Goal: Task Accomplishment & Management: Manage account settings

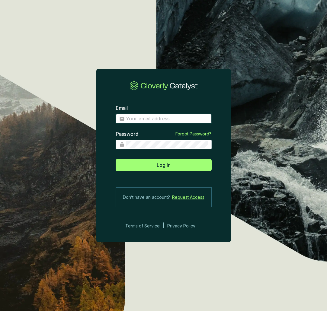
type input "rebecca@regen.network"
click at [163, 165] on button "Log In" at bounding box center [164, 165] width 96 height 12
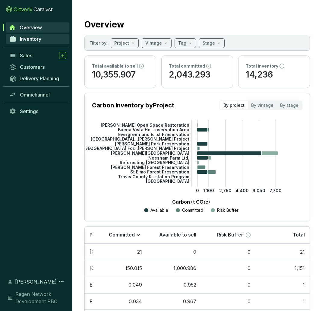
click at [28, 41] on span "Inventory" at bounding box center [30, 39] width 21 height 6
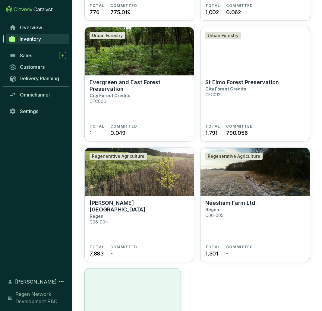
scroll to position [632, 0]
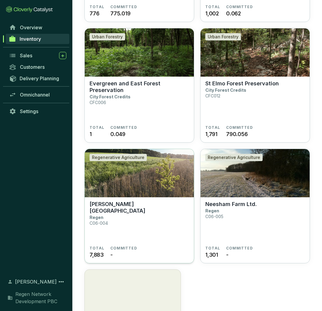
click at [159, 185] on img at bounding box center [139, 173] width 109 height 48
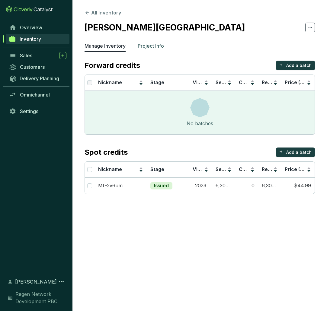
click at [157, 47] on p "Project Info" at bounding box center [151, 45] width 26 height 7
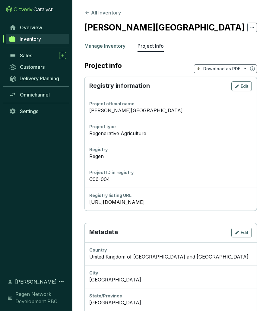
click at [100, 46] on p "Manage Inventory" at bounding box center [105, 45] width 41 height 7
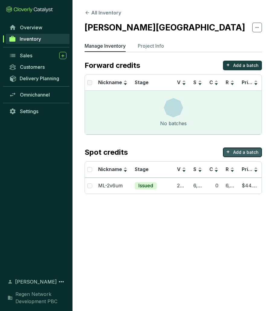
click at [254, 152] on p "Add a batch" at bounding box center [245, 152] width 25 height 6
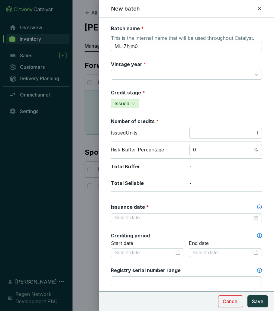
click at [257, 8] on icon at bounding box center [259, 8] width 5 height 7
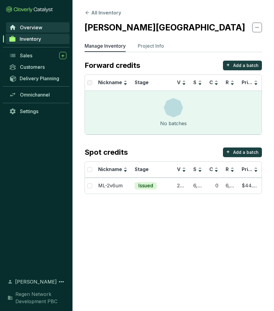
click at [26, 24] on link "Overview" at bounding box center [37, 27] width 63 height 10
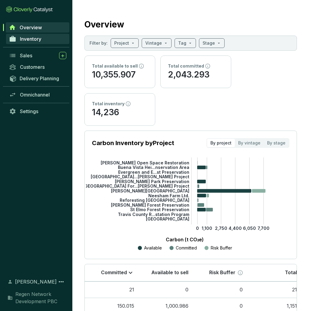
click at [31, 40] on span "Inventory" at bounding box center [30, 39] width 21 height 6
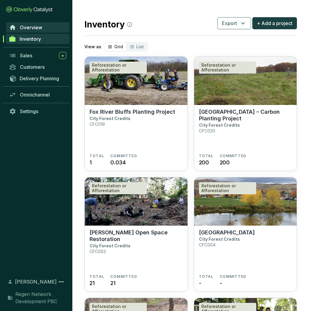
click at [34, 30] on span "Overview" at bounding box center [31, 27] width 22 height 6
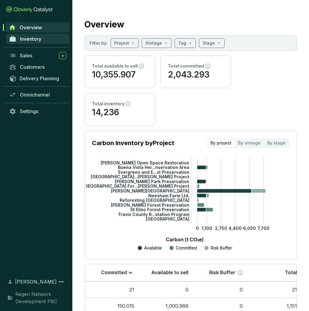
click at [42, 42] on link "Inventory" at bounding box center [37, 39] width 63 height 10
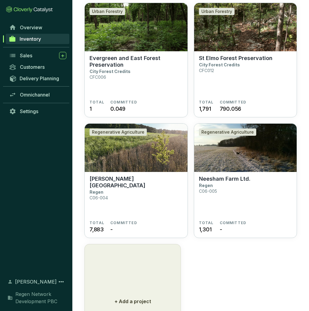
scroll to position [693, 0]
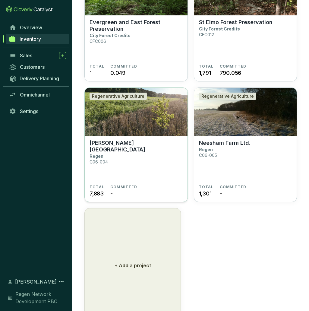
click at [116, 118] on img at bounding box center [136, 112] width 103 height 48
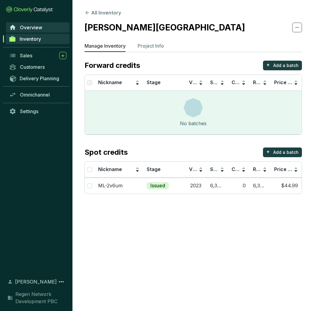
click at [31, 28] on span "Overview" at bounding box center [31, 27] width 22 height 6
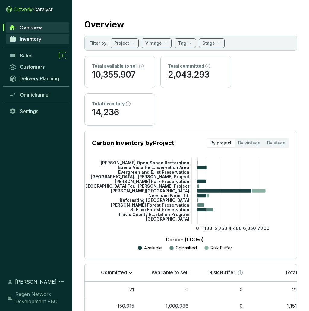
click at [43, 39] on link "Inventory" at bounding box center [37, 39] width 63 height 10
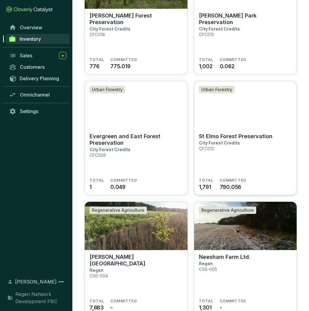
scroll to position [654, 0]
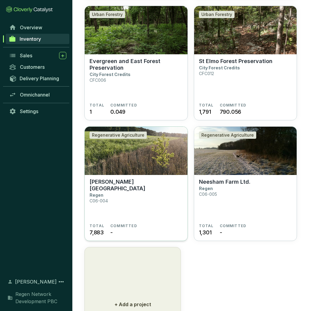
click at [132, 156] on img at bounding box center [136, 151] width 103 height 48
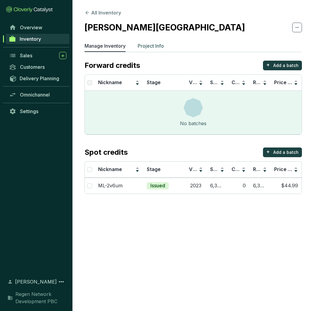
click at [156, 46] on p "Project Info" at bounding box center [151, 45] width 26 height 7
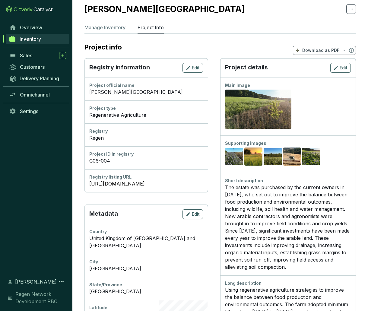
scroll to position [20, 0]
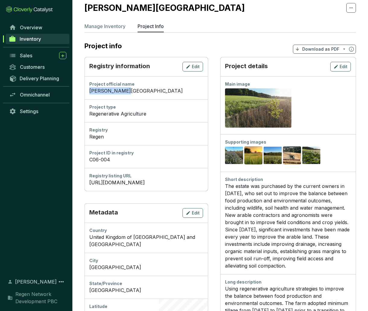
drag, startPoint x: 89, startPoint y: 91, endPoint x: 131, endPoint y: 94, distance: 42.0
click at [131, 94] on div "[PERSON_NAME][GEOGRAPHIC_DATA]" at bounding box center [146, 90] width 114 height 7
drag, startPoint x: 90, startPoint y: 114, endPoint x: 174, endPoint y: 117, distance: 84.9
click at [174, 117] on div "Regenerative Agriculture" at bounding box center [146, 113] width 114 height 7
click at [99, 136] on div "Regen" at bounding box center [146, 136] width 114 height 7
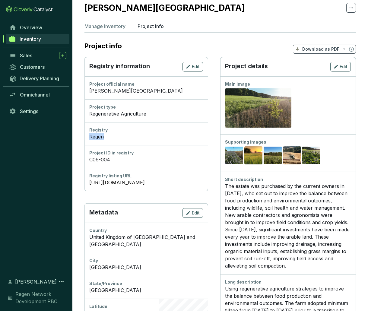
click at [99, 136] on div "Regen" at bounding box center [146, 136] width 114 height 7
click at [127, 139] on div "Regen" at bounding box center [146, 136] width 114 height 7
drag, startPoint x: 124, startPoint y: 162, endPoint x: 86, endPoint y: 160, distance: 37.8
click at [86, 160] on div "Project ID in registry C06-004" at bounding box center [146, 156] width 123 height 23
click at [128, 163] on div "Project ID in registry C06-004" at bounding box center [146, 156] width 123 height 23
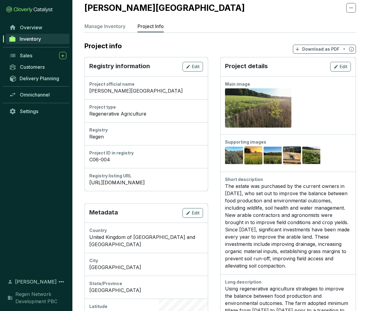
scroll to position [18, 0]
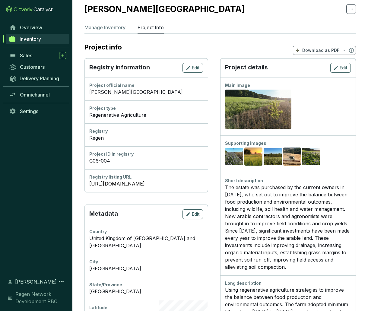
click at [142, 189] on div "Registry listing URL https://app.regen.network/project/marston-lodge" at bounding box center [146, 180] width 123 height 23
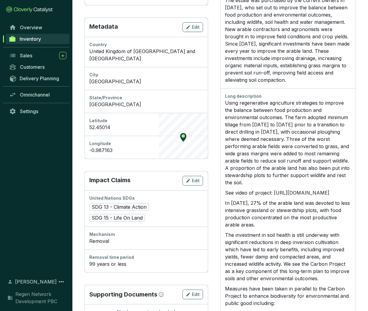
scroll to position [262, 0]
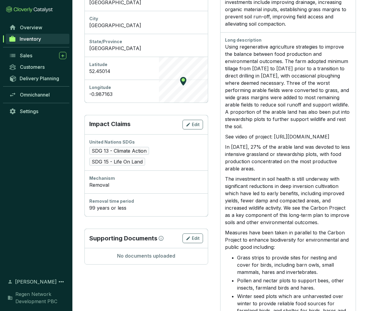
drag, startPoint x: 119, startPoint y: 159, endPoint x: 92, endPoint y: 161, distance: 27.2
click at [92, 161] on div "SDG 13 - Climate Action SDG 15 - Life On Land" at bounding box center [146, 156] width 114 height 19
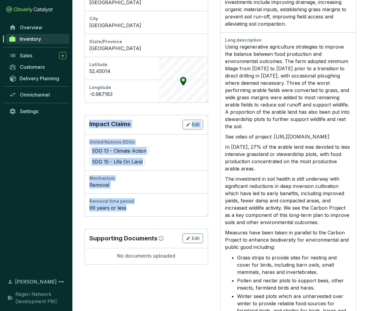
drag, startPoint x: 89, startPoint y: 125, endPoint x: 143, endPoint y: 212, distance: 102.4
click at [143, 212] on div "Impact Claims Edit United Nations SDGs SDG 13 - Climate Action SDG 15 - Life On…" at bounding box center [146, 165] width 123 height 101
click at [133, 210] on div "99 years or less" at bounding box center [146, 207] width 114 height 7
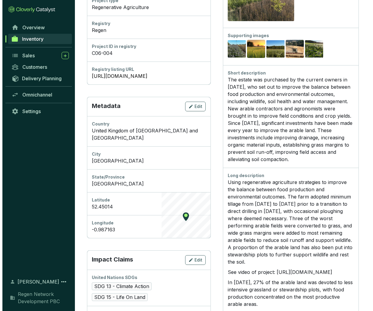
scroll to position [0, 0]
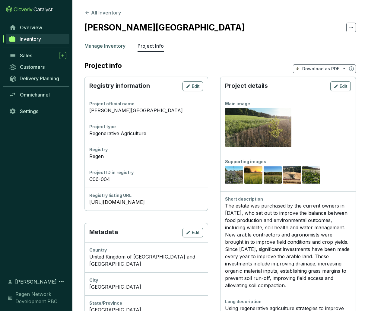
click at [108, 46] on p "Manage Inventory" at bounding box center [105, 45] width 41 height 7
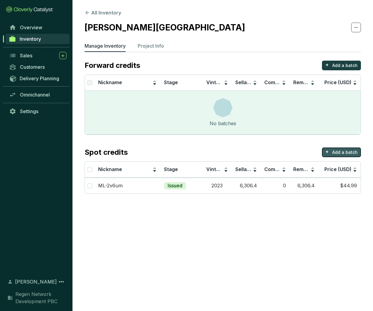
click at [314, 154] on p "Add a batch" at bounding box center [344, 152] width 25 height 6
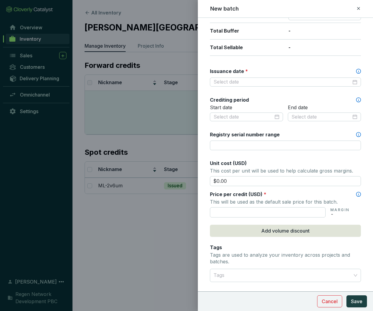
scroll to position [103, 0]
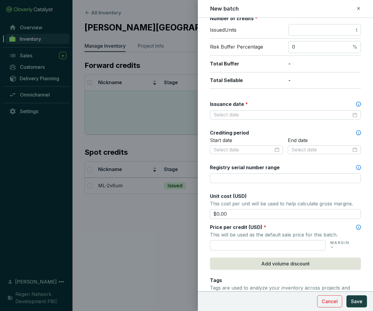
click at [314, 8] on icon at bounding box center [358, 8] width 5 height 7
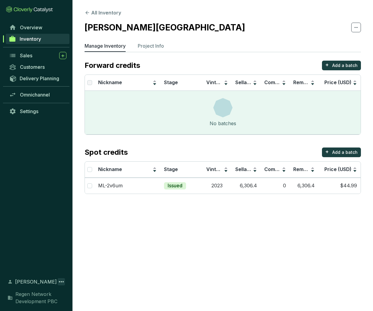
click at [61, 283] on icon at bounding box center [61, 281] width 7 height 7
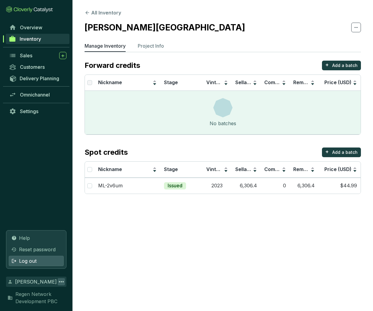
click at [35, 259] on span "Log out" at bounding box center [28, 261] width 18 height 7
